Goal: Information Seeking & Learning: Check status

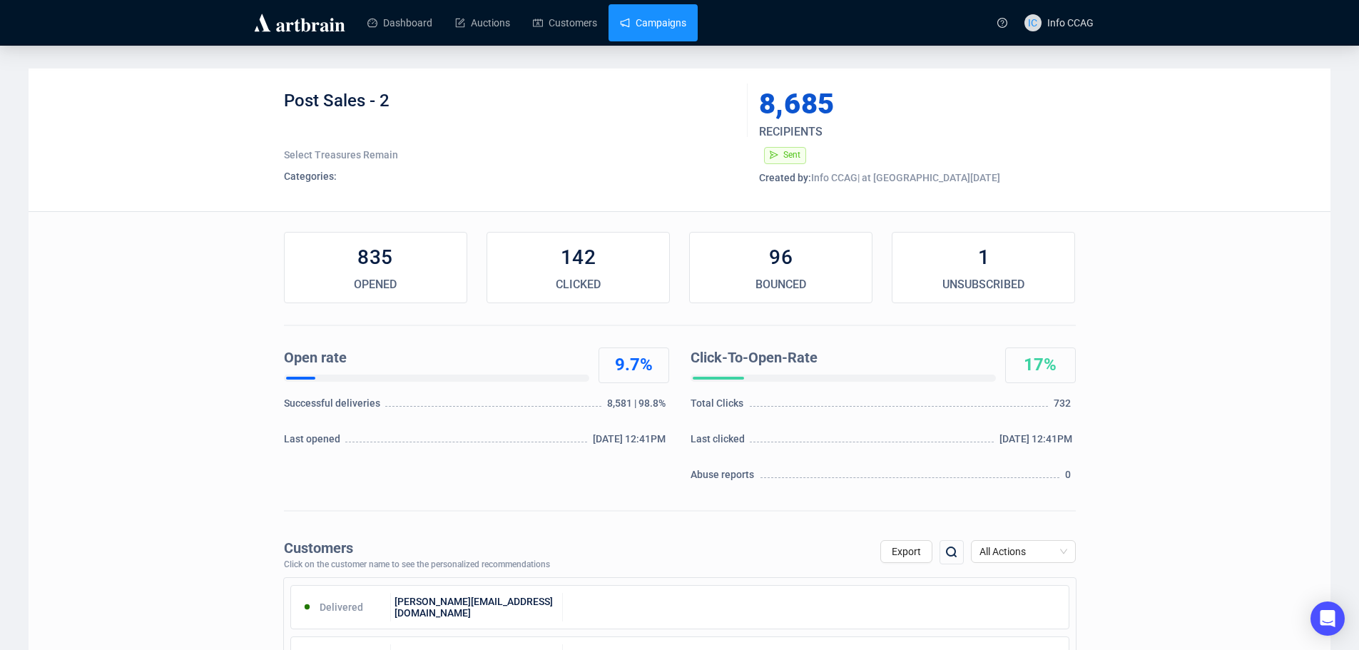
click at [657, 22] on link "Campaigns" at bounding box center [653, 22] width 66 height 37
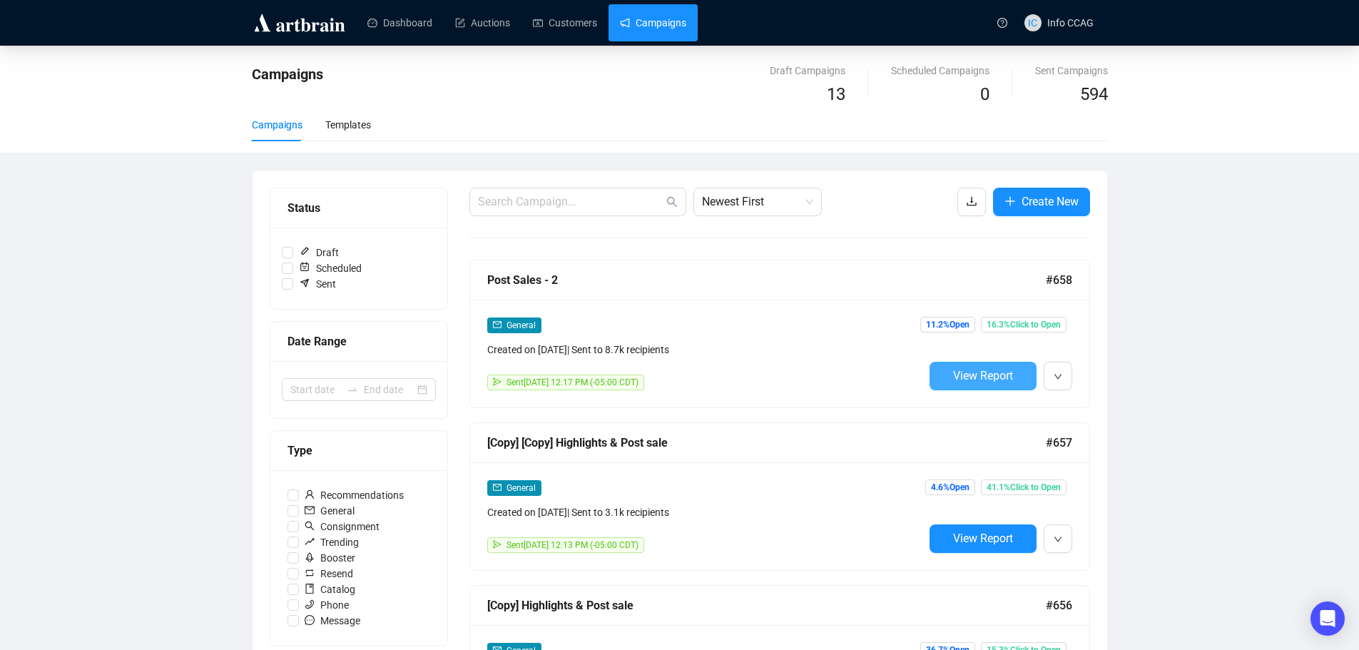
click at [984, 369] on span "View Report" at bounding box center [983, 376] width 60 height 14
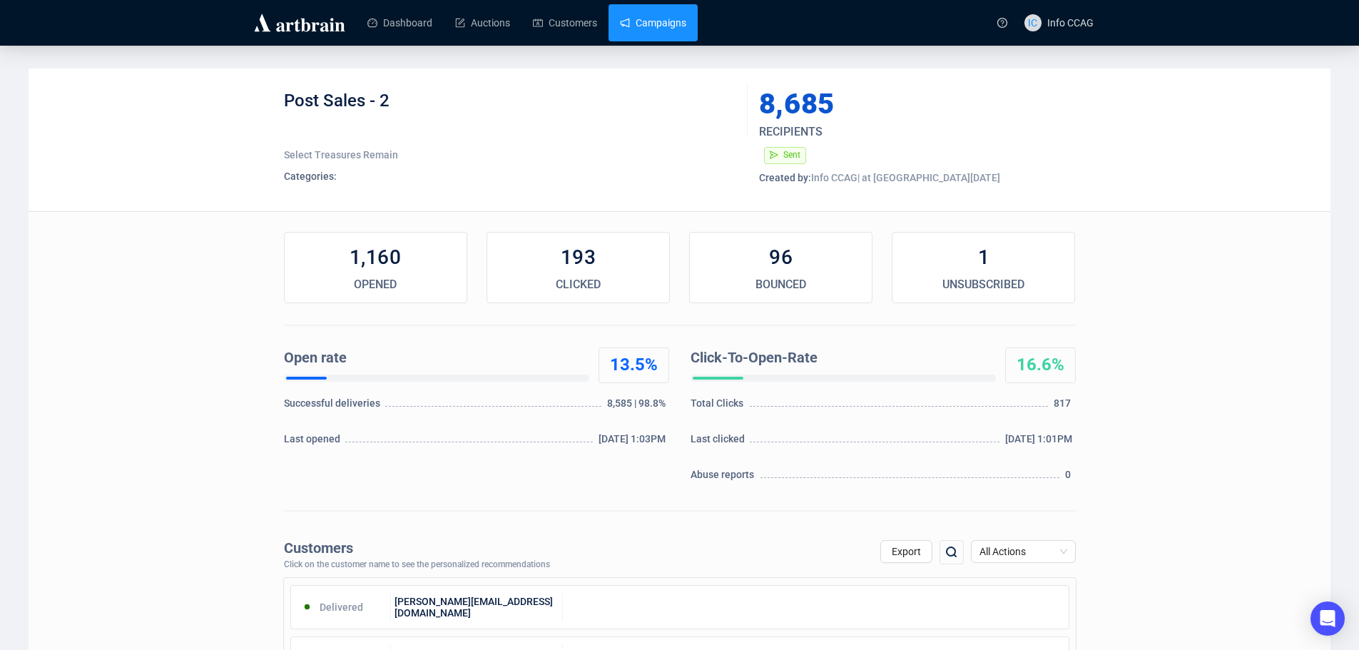
click at [631, 18] on link "Campaigns" at bounding box center [653, 22] width 66 height 37
